Goal: Information Seeking & Learning: Find specific page/section

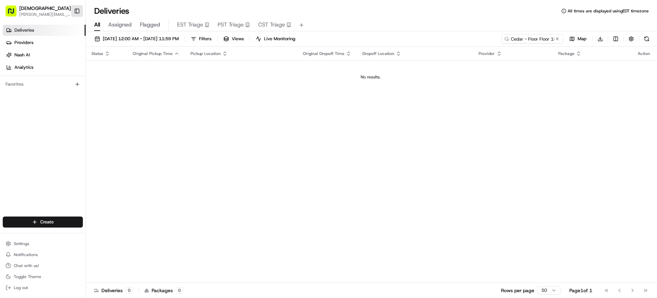
click at [74, 13] on button "Toggle Sidebar" at bounding box center [77, 11] width 12 height 12
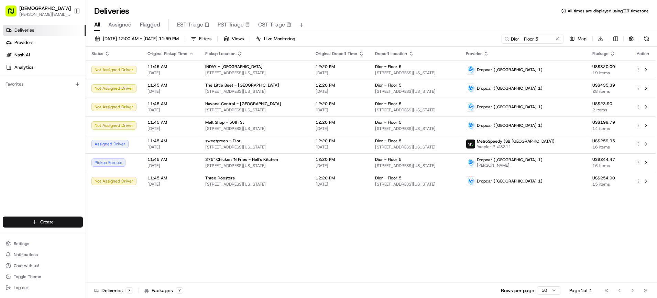
drag, startPoint x: 73, startPoint y: 14, endPoint x: 109, endPoint y: 8, distance: 36.6
click at [73, 14] on button "Toggle Sidebar" at bounding box center [77, 11] width 12 height 12
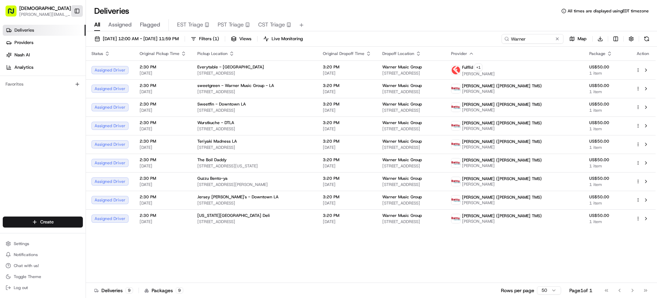
click at [81, 8] on button "Toggle Sidebar" at bounding box center [77, 11] width 12 height 12
